Goal: Transaction & Acquisition: Download file/media

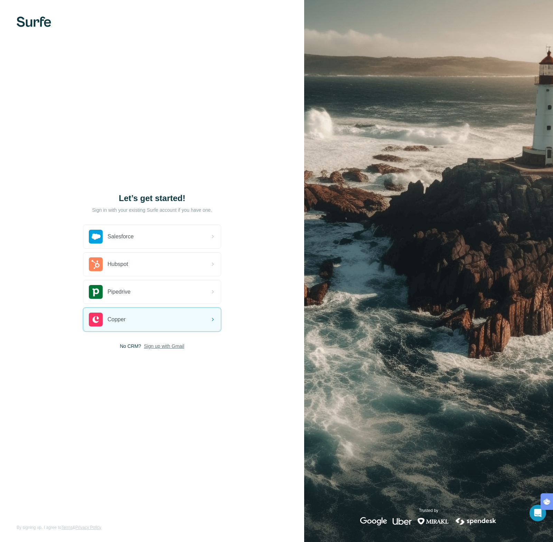
click at [160, 348] on span "Sign up with Gmail" at bounding box center [164, 346] width 40 height 7
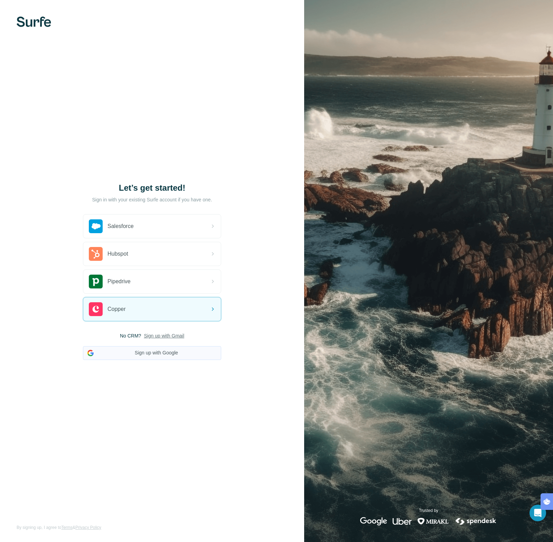
click at [169, 357] on button "Sign up with Google" at bounding box center [152, 353] width 138 height 14
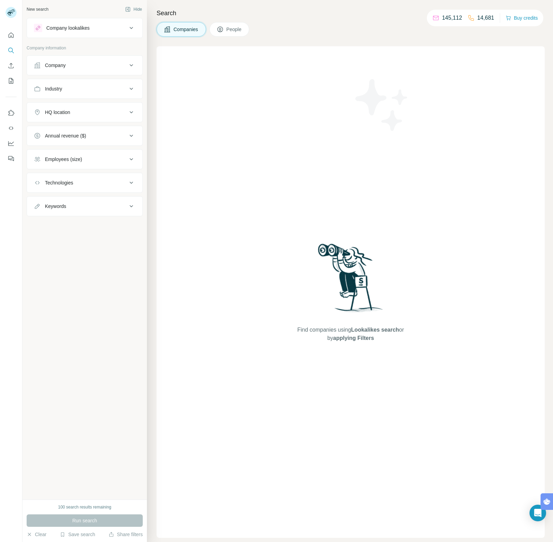
click at [9, 40] on button "Quick start" at bounding box center [11, 35] width 11 height 12
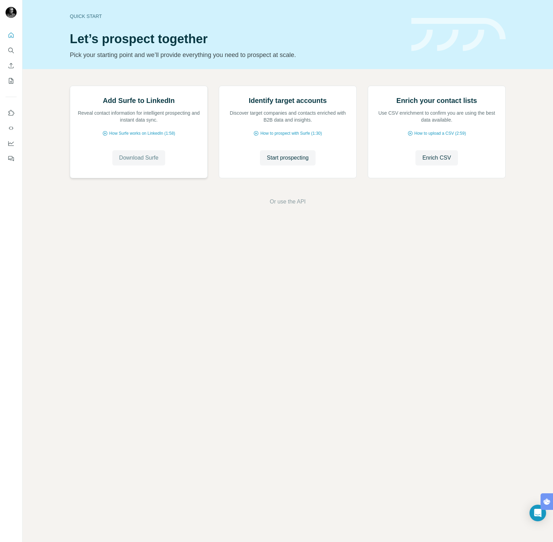
click at [150, 162] on span "Download Surfe" at bounding box center [138, 158] width 39 height 8
click at [21, 53] on div at bounding box center [11, 95] width 22 height 140
click at [16, 53] on button "Search" at bounding box center [11, 50] width 11 height 12
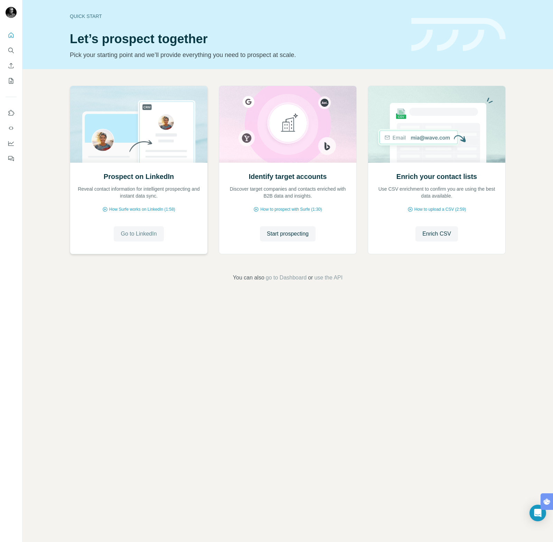
click at [152, 235] on span "Go to LinkedIn" at bounding box center [139, 234] width 36 height 8
click at [127, 212] on span "How Surfe works on LinkedIn (1:58)" at bounding box center [142, 209] width 66 height 6
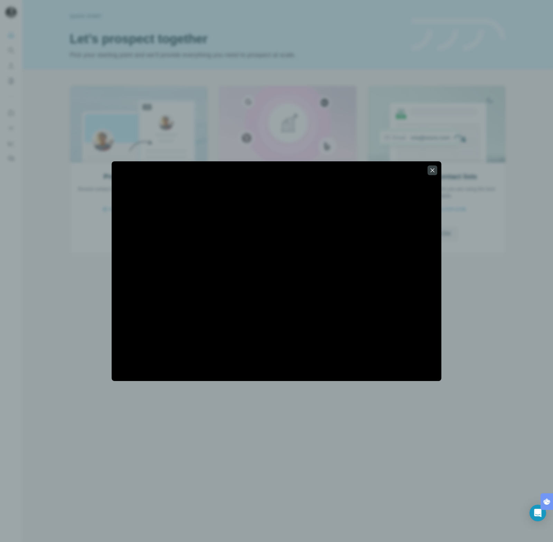
click at [258, 50] on div at bounding box center [276, 271] width 553 height 542
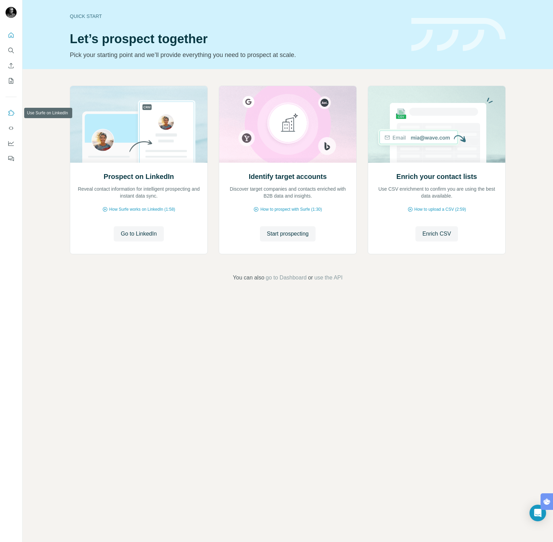
click at [13, 111] on icon "Use Surfe on LinkedIn" at bounding box center [11, 113] width 7 height 7
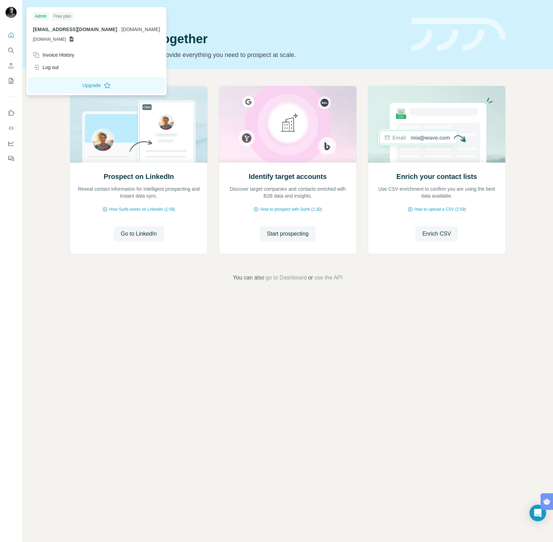
click at [13, 19] on div at bounding box center [11, 13] width 11 height 12
click at [12, 37] on icon "Quick start" at bounding box center [11, 34] width 5 height 5
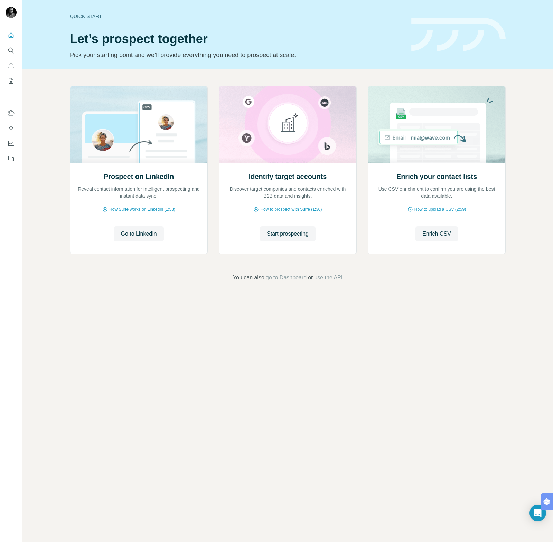
click at [277, 282] on div "Prospect on LinkedIn Reveal contact information for intelligent prospecting and…" at bounding box center [287, 183] width 531 height 229
click at [278, 280] on span "go to Dashboard" at bounding box center [286, 278] width 41 height 8
click at [13, 113] on icon "Use Surfe on LinkedIn" at bounding box center [11, 113] width 7 height 7
click at [12, 144] on icon "Dashboard" at bounding box center [11, 143] width 7 height 7
